Goal: Obtain resource: Obtain resource

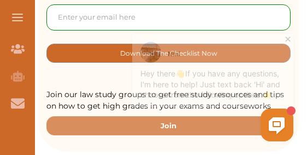
scroll to position [264, 0]
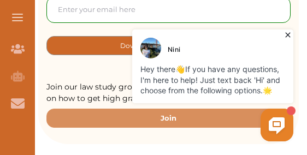
click at [292, 34] on icon at bounding box center [287, 34] width 11 height 11
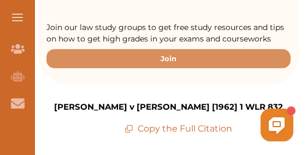
scroll to position [325, 0]
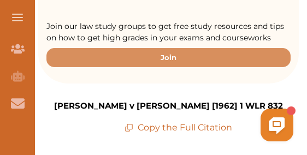
click at [214, 122] on div "[PERSON_NAME] Hey there 👋 If you have any questions, I'm here to help! Just tex…" at bounding box center [170, 62] width 251 height 164
click at [207, 117] on div "[PERSON_NAME] Hey there 👋 If you have any questions, I'm here to help! Just tex…" at bounding box center [170, 62] width 251 height 164
click at [209, 123] on div "[PERSON_NAME] Hey there 👋 If you have any questions, I'm here to help! Just tex…" at bounding box center [170, 62] width 251 height 164
click at [201, 116] on div "[PERSON_NAME] Hey there 👋 If you have any questions, I'm here to help! Just tex…" at bounding box center [170, 62] width 251 height 164
click at [135, 117] on div "[PERSON_NAME] Hey there 👋 If you have any questions, I'm here to help! Just tex…" at bounding box center [170, 62] width 251 height 164
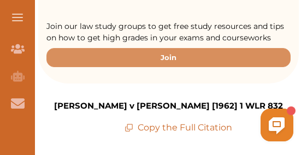
click at [136, 122] on div "[PERSON_NAME] Hey there 👋 If you have any questions, I'm here to help! Just tex…" at bounding box center [170, 62] width 251 height 164
click at [135, 121] on div "[PERSON_NAME] Hey there 👋 If you have any questions, I'm here to help! Just tex…" at bounding box center [170, 62] width 251 height 164
click at [136, 126] on div "[PERSON_NAME] Hey there 👋 If you have any questions, I'm here to help! Just tex…" at bounding box center [170, 62] width 251 height 164
click at [137, 123] on div "[PERSON_NAME] Hey there 👋 If you have any questions, I'm here to help! Just tex…" at bounding box center [170, 62] width 251 height 164
click at [130, 120] on div "[PERSON_NAME] Hey there 👋 If you have any questions, I'm here to help! Just tex…" at bounding box center [170, 62] width 251 height 164
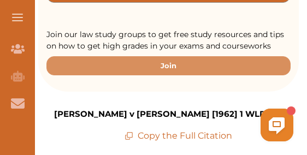
scroll to position [349, 0]
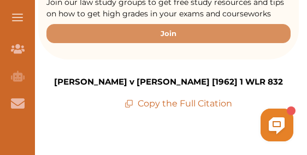
click at [146, 97] on p "Copy the Full Citation" at bounding box center [177, 103] width 107 height 13
click at [148, 101] on p "Copy the Full Citation" at bounding box center [177, 103] width 107 height 13
click at [165, 107] on div "[PERSON_NAME] Hey there 👋 If you have any questions, I'm here to help! Just tex…" at bounding box center [170, 62] width 251 height 164
